Goal: Navigation & Orientation: Find specific page/section

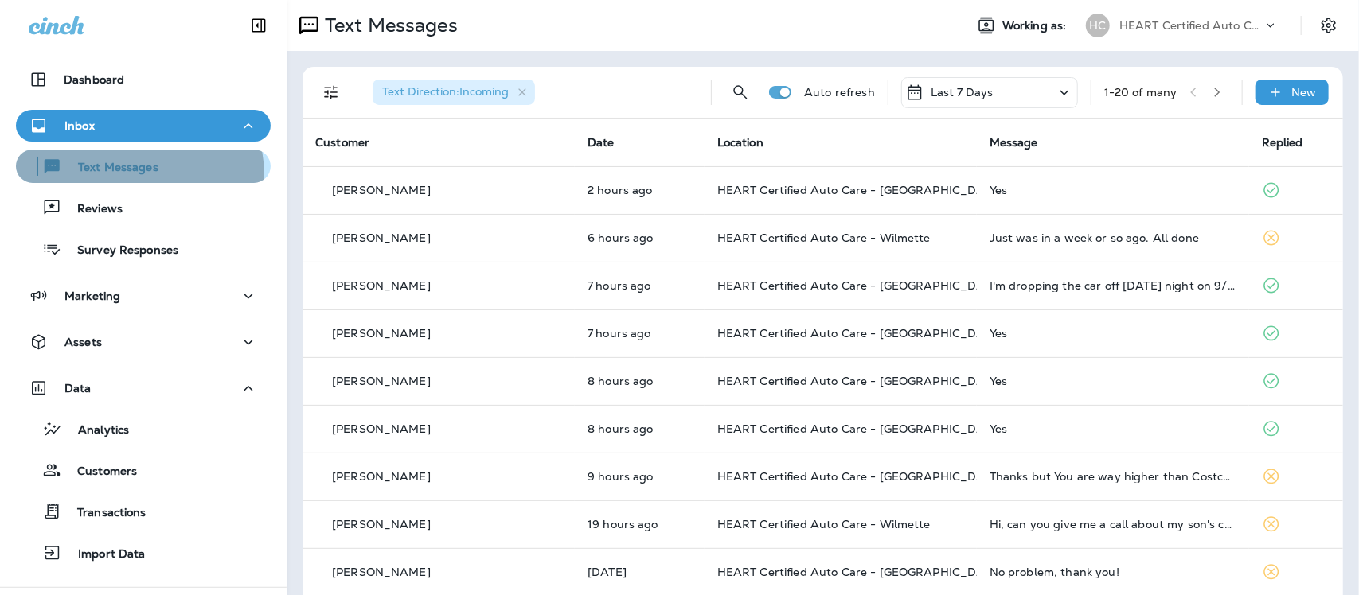
click at [118, 176] on div "Text Messages" at bounding box center [90, 166] width 136 height 24
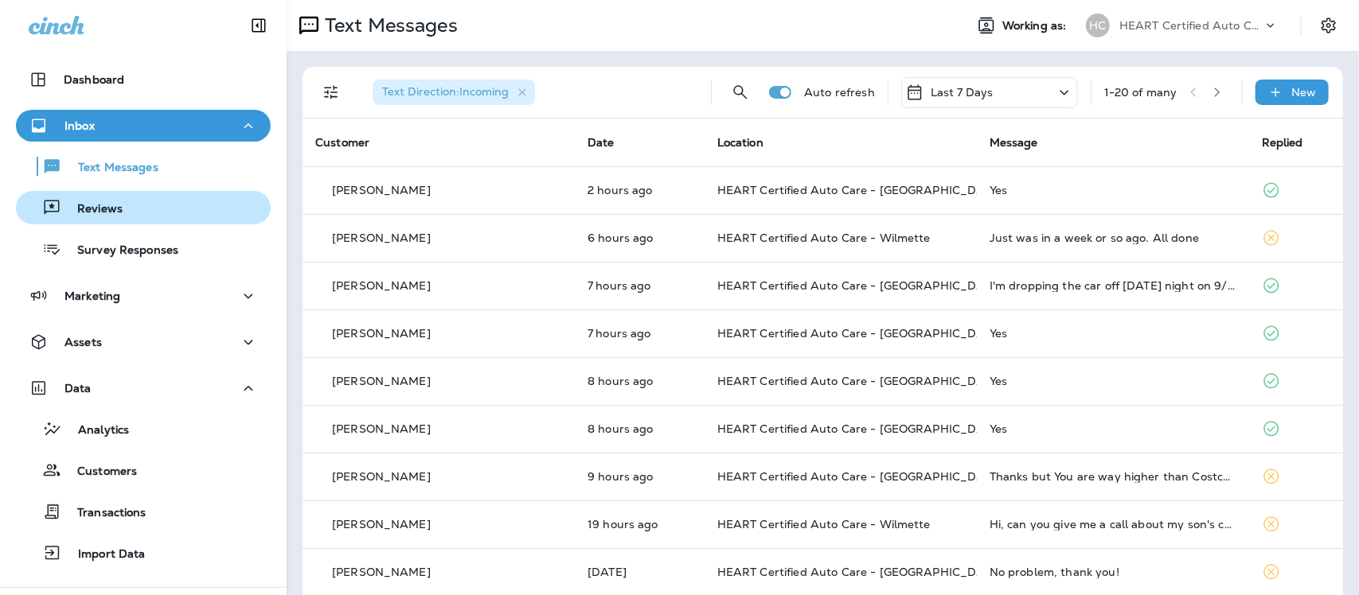
click at [110, 216] on p "Reviews" at bounding box center [91, 209] width 61 height 15
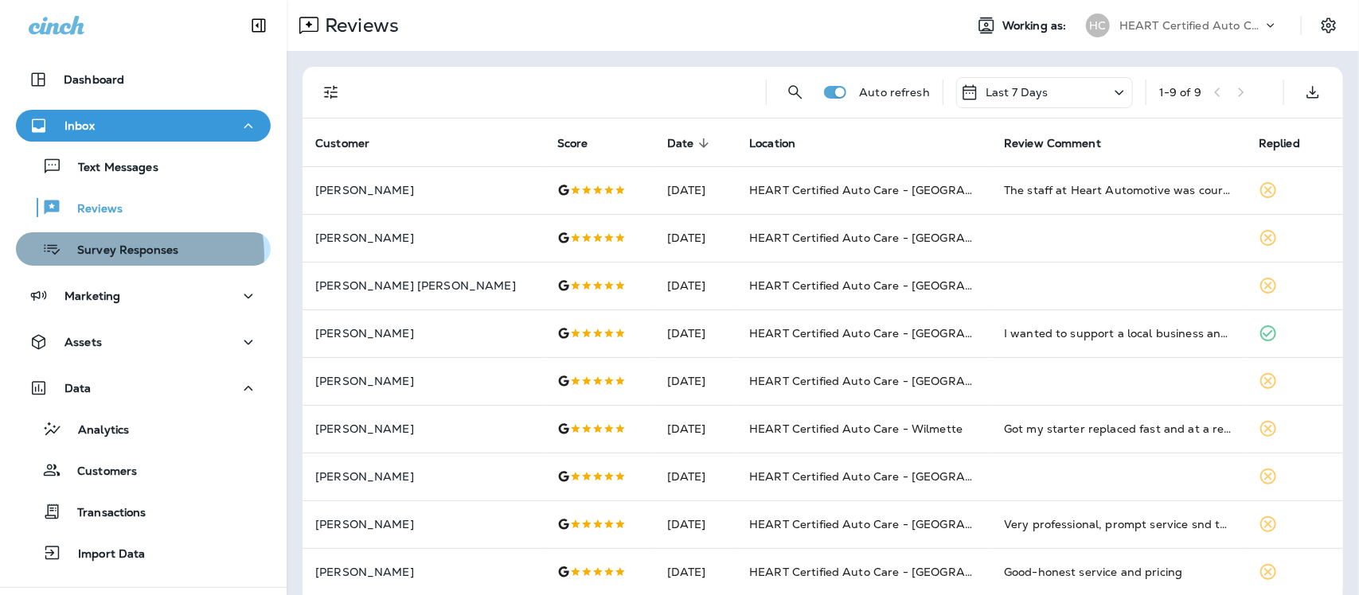
click at [129, 255] on p "Survey Responses" at bounding box center [119, 251] width 117 height 15
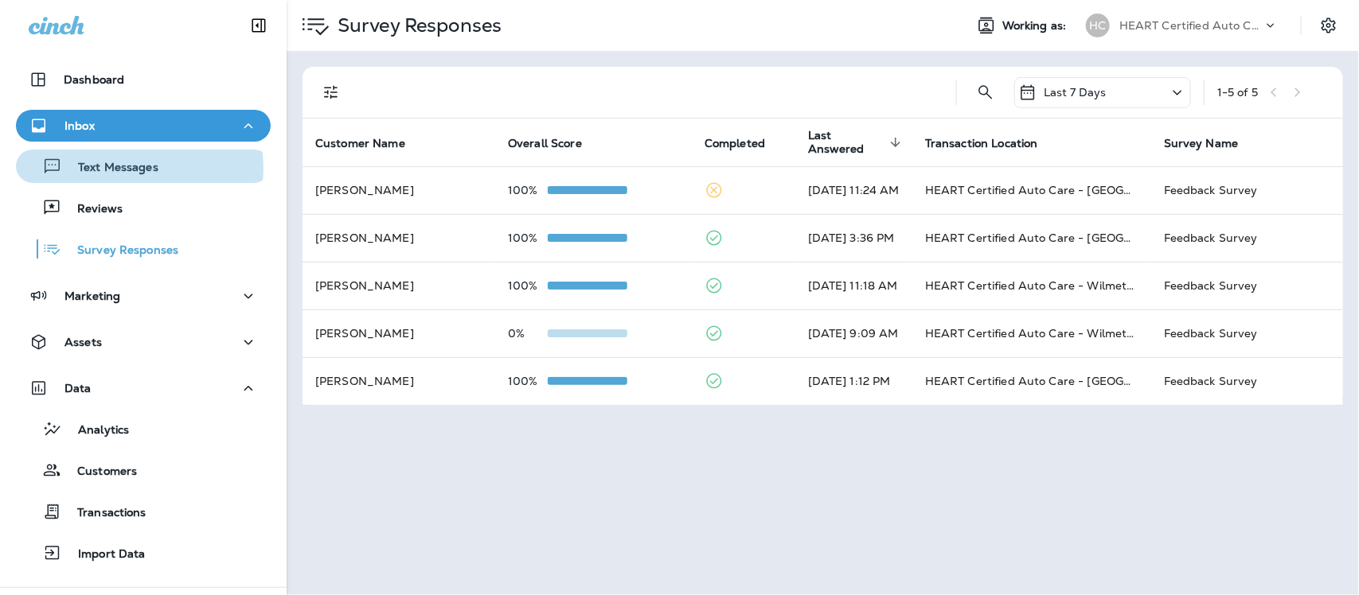
drag, startPoint x: 128, startPoint y: 168, endPoint x: 108, endPoint y: 2, distance: 167.5
click at [126, 159] on div "Text Messages" at bounding box center [90, 166] width 136 height 24
